Goal: Information Seeking & Learning: Check status

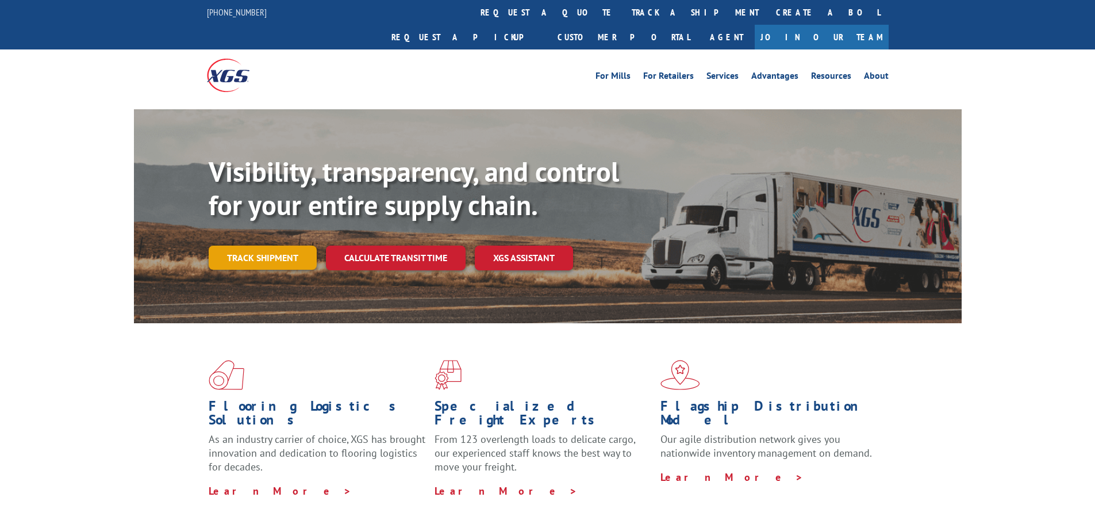
click at [269, 246] on link "Track shipment" at bounding box center [263, 258] width 108 height 24
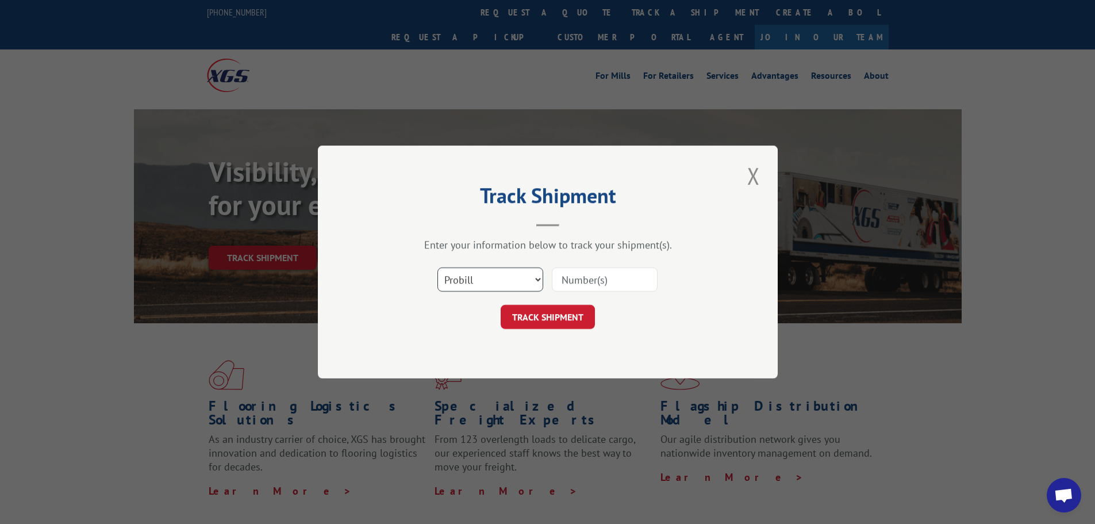
drag, startPoint x: 455, startPoint y: 289, endPoint x: 463, endPoint y: 291, distance: 8.4
click at [455, 289] on select "Select category... Probill BOL PO" at bounding box center [491, 279] width 106 height 24
select select "bol"
click at [438, 267] on select "Select category... Probill BOL PO" at bounding box center [491, 279] width 106 height 24
paste input "361944"
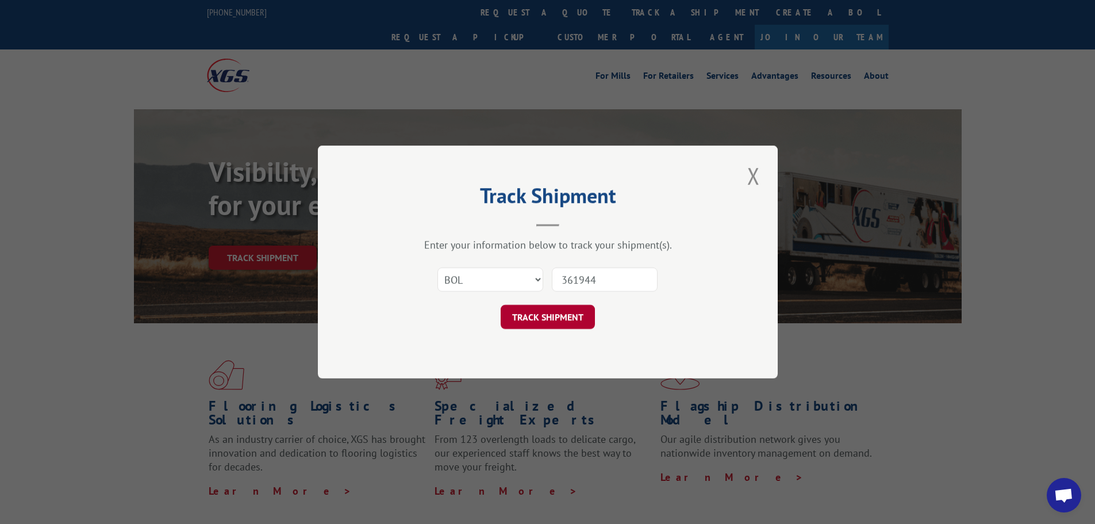
type input "361944"
click at [573, 325] on button "TRACK SHIPMENT" at bounding box center [548, 317] width 94 height 24
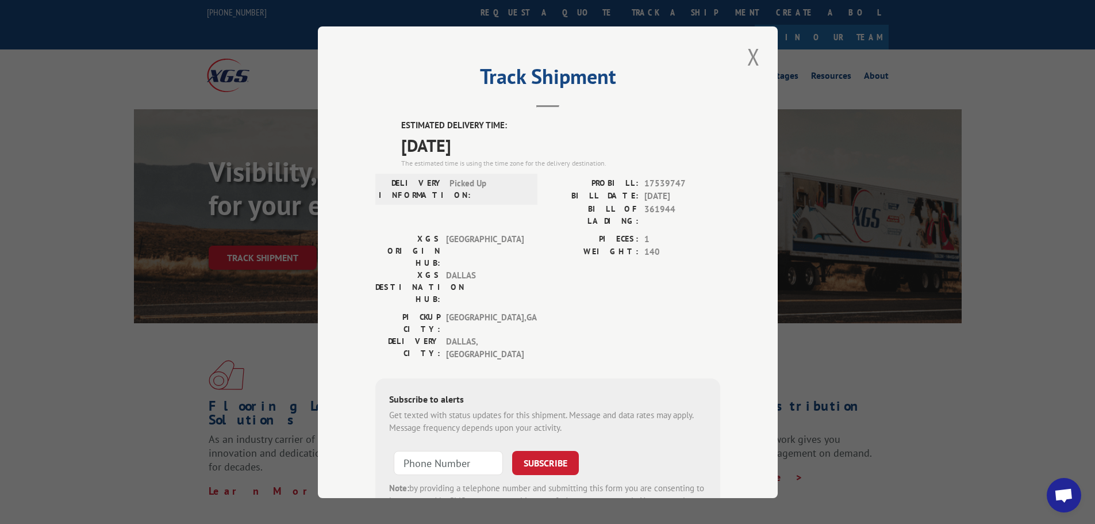
click at [871, 315] on div "Track Shipment ESTIMATED DELIVERY TIME: [DATE] The estimated time is using the …" at bounding box center [547, 262] width 1095 height 524
click at [755, 67] on button "Close modal" at bounding box center [754, 57] width 20 height 32
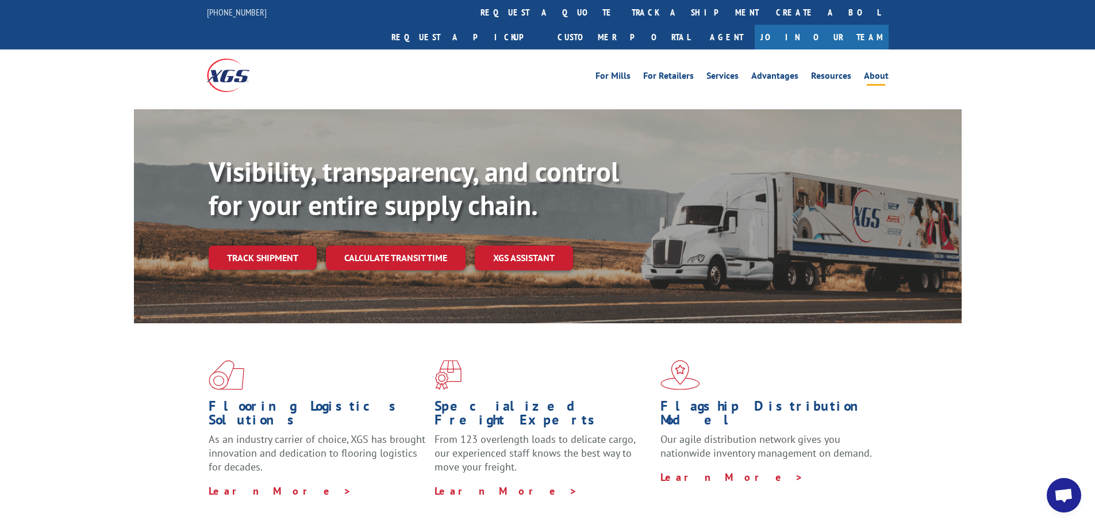
click at [880, 71] on link "About" at bounding box center [876, 77] width 25 height 13
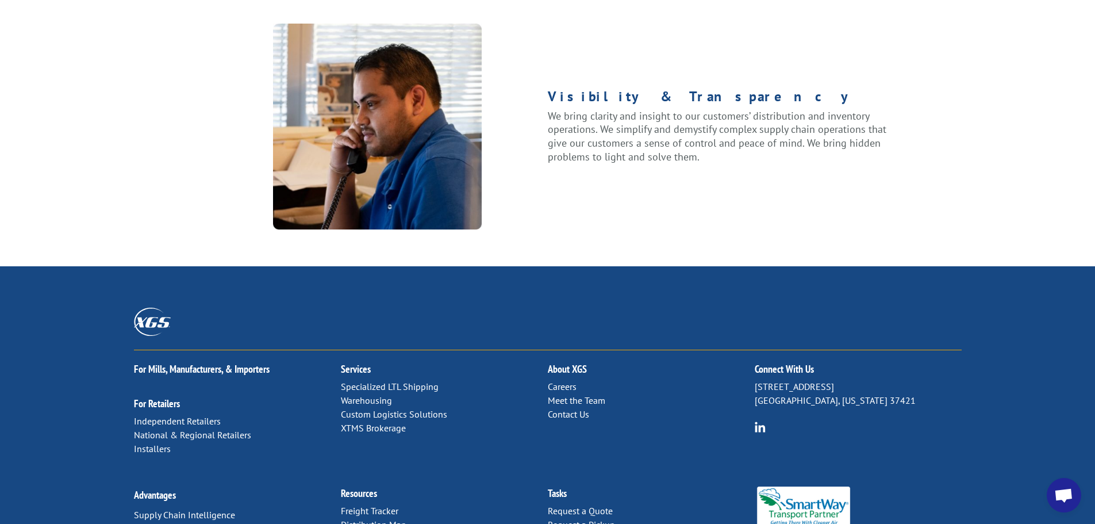
scroll to position [1481, 0]
